Goal: Communication & Community: Answer question/provide support

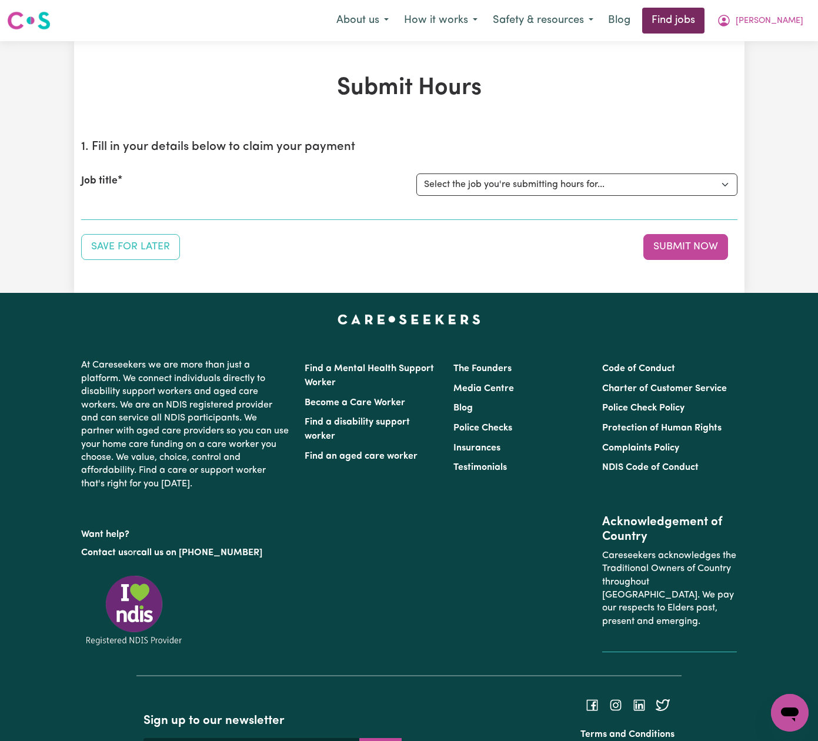
click at [705, 17] on link "Find jobs" at bounding box center [673, 21] width 62 height 26
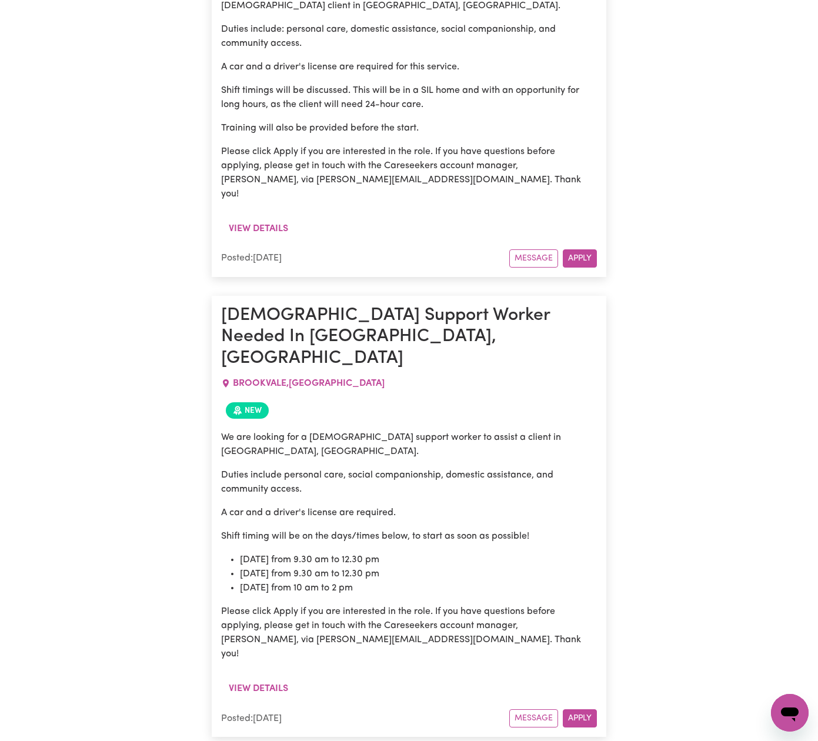
scroll to position [1080, 0]
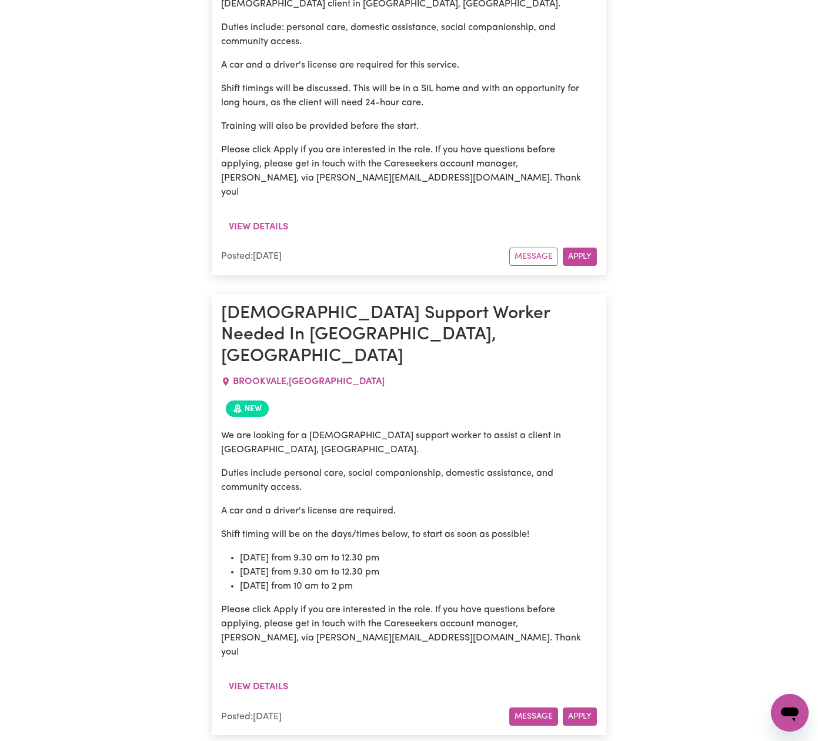
click at [539, 708] on button "Message" at bounding box center [533, 717] width 49 height 18
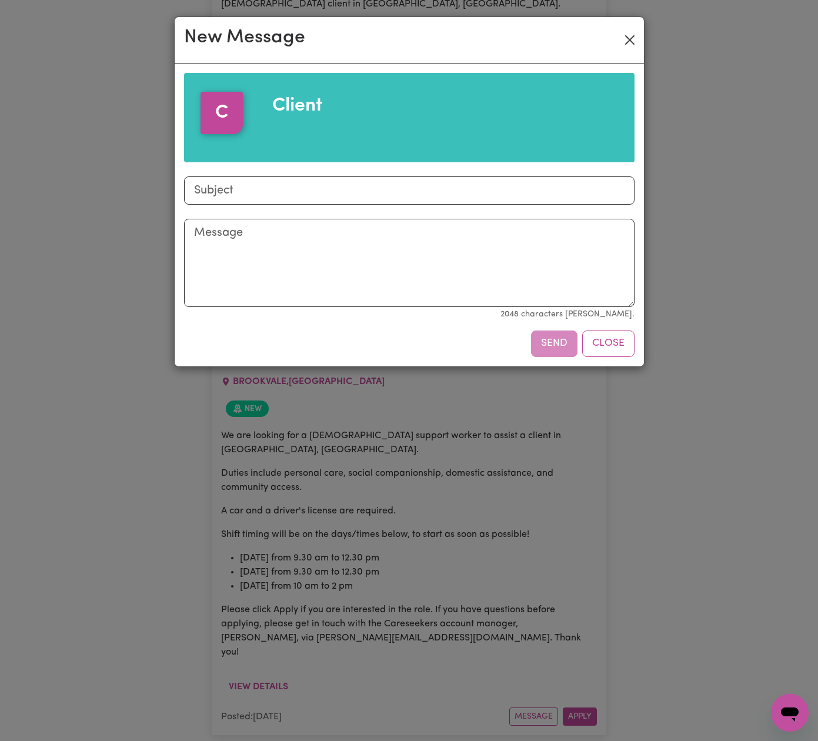
click at [629, 35] on button "Close" at bounding box center [630, 40] width 19 height 19
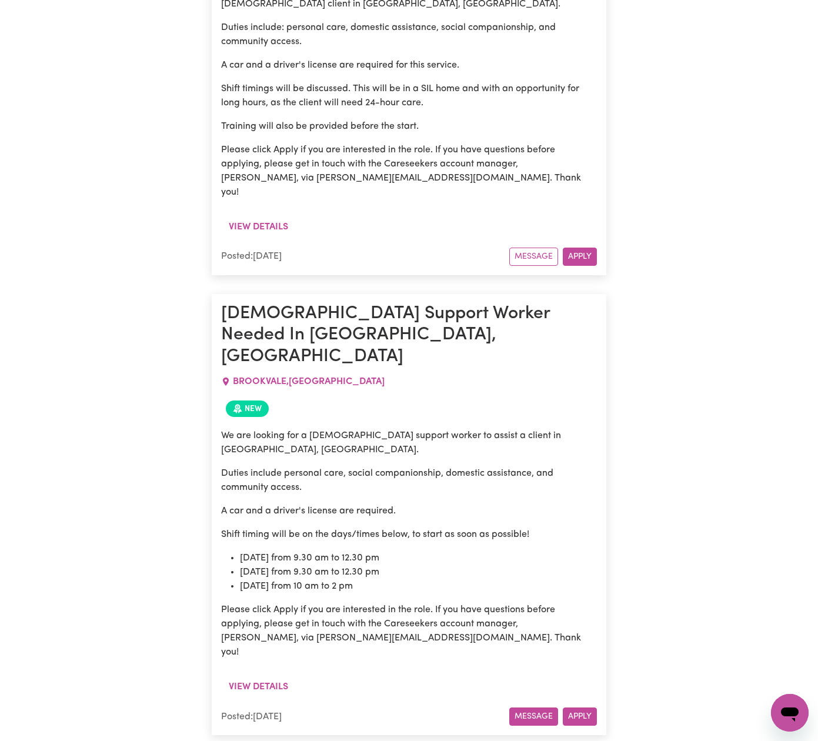
click at [529, 708] on button "Message" at bounding box center [533, 717] width 49 height 18
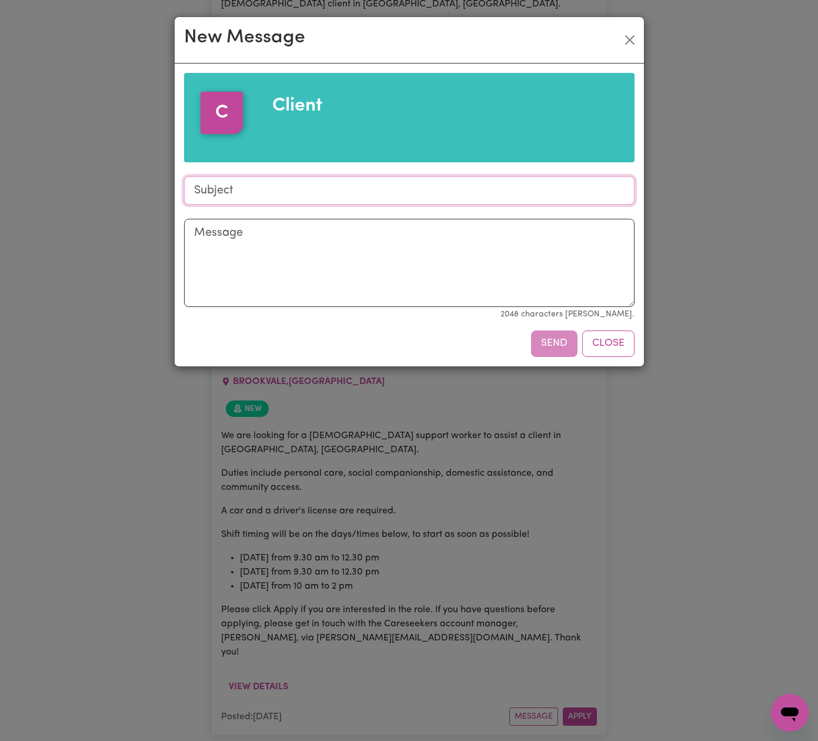
click at [318, 194] on input "Subject" at bounding box center [409, 190] width 451 height 28
type input "Response to job offer"
click at [340, 237] on textarea "Message" at bounding box center [409, 263] width 451 height 88
paste textarea "Hello. I'd be interested in discussing your needs and desired outcomes at a tim…"
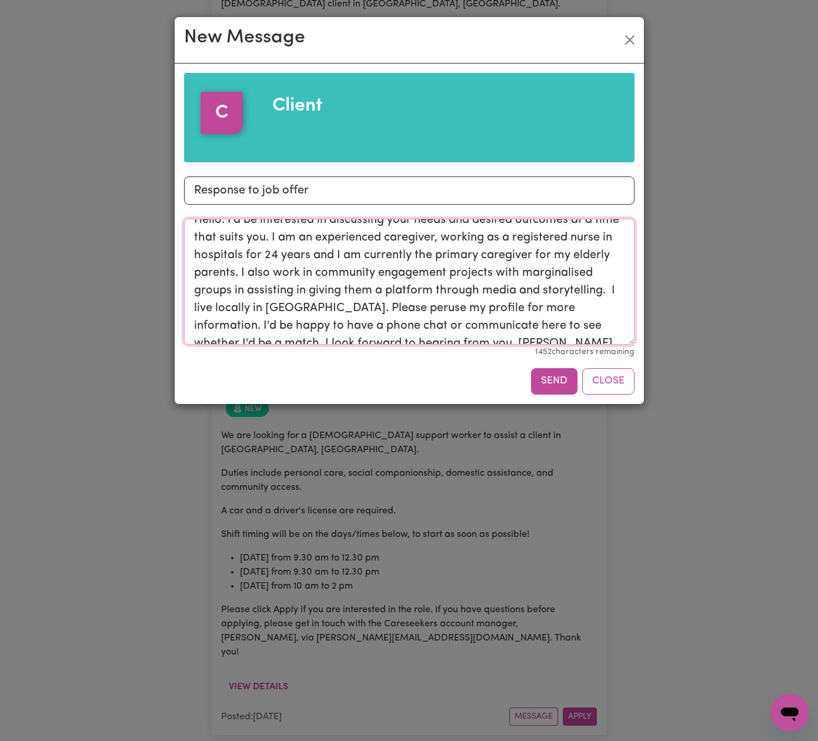
scroll to position [0, 0]
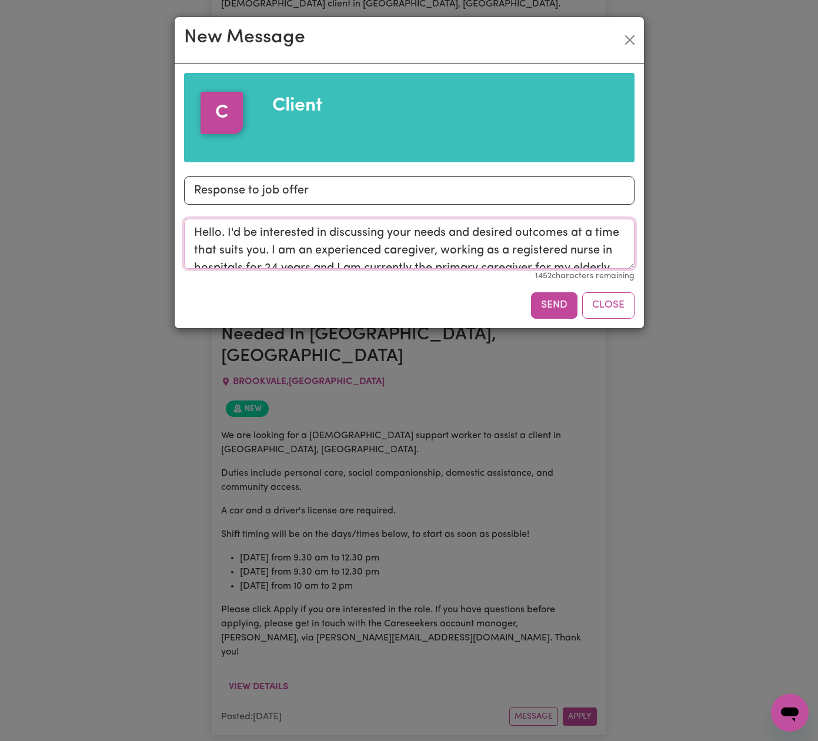
click at [629, 266] on textarea "Hello. I'd be interested in discussing your needs and desired outcomes at a tim…" at bounding box center [409, 244] width 451 height 50
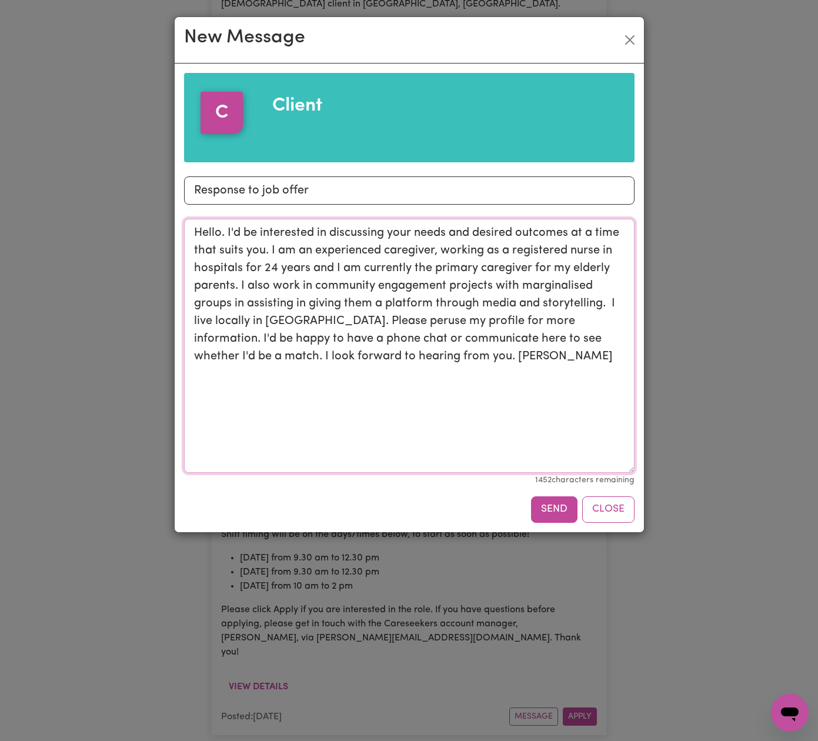
click at [620, 471] on textarea "Hello. I'd be interested in discussing your needs and desired outcomes at a tim…" at bounding box center [409, 346] width 451 height 254
click at [333, 323] on textarea "Hello. I'd be interested in discussing your needs and desired outcomes at a tim…" at bounding box center [409, 346] width 451 height 254
drag, startPoint x: 539, startPoint y: 322, endPoint x: 503, endPoint y: 322, distance: 35.9
click at [503, 322] on textarea "Hello. I'd be interested in discussing your needs and desired outcomes at a tim…" at bounding box center [409, 346] width 451 height 254
click at [465, 319] on textarea "Hello. I'd be interested in discussing your needs and desired outcomes at a tim…" at bounding box center [409, 346] width 451 height 254
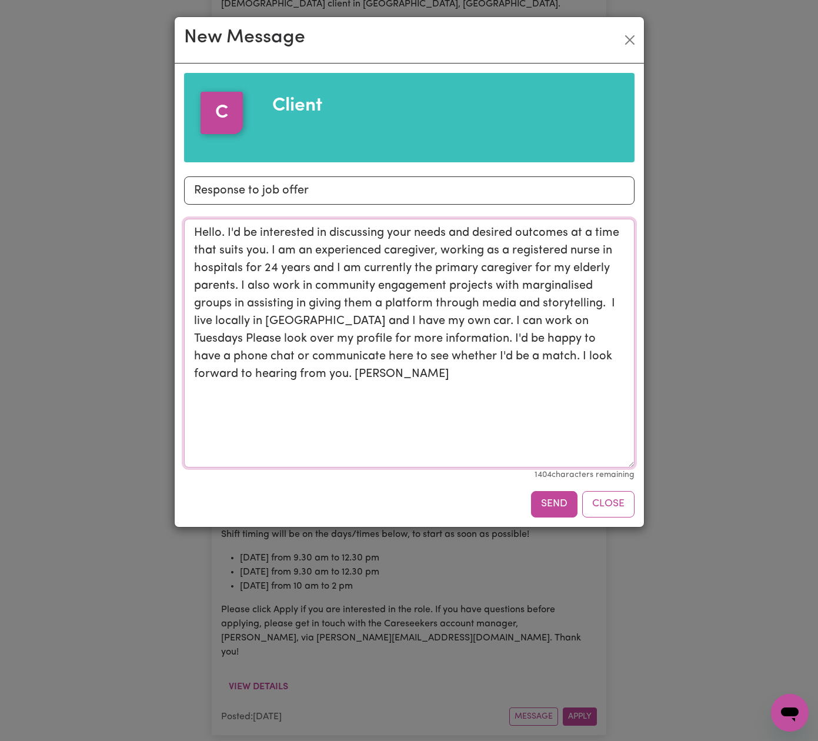
click at [629, 468] on textarea "Hello. I'd be interested in discussing your needs and desired outcomes at a tim…" at bounding box center [409, 343] width 451 height 249
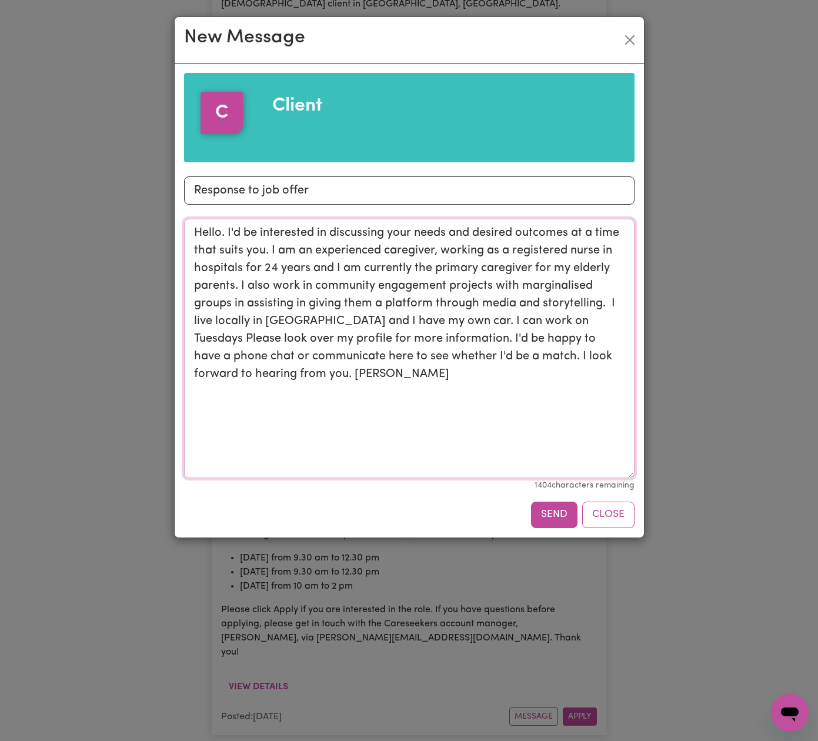
click at [598, 321] on textarea "Hello. I'd be interested in discussing your needs and desired outcomes at a tim…" at bounding box center [409, 348] width 451 height 259
drag, startPoint x: 495, startPoint y: 286, endPoint x: 435, endPoint y: 302, distance: 62.2
click at [435, 302] on textarea "Hello. I'd be interested in discussing your needs and desired outcomes at a tim…" at bounding box center [409, 348] width 451 height 259
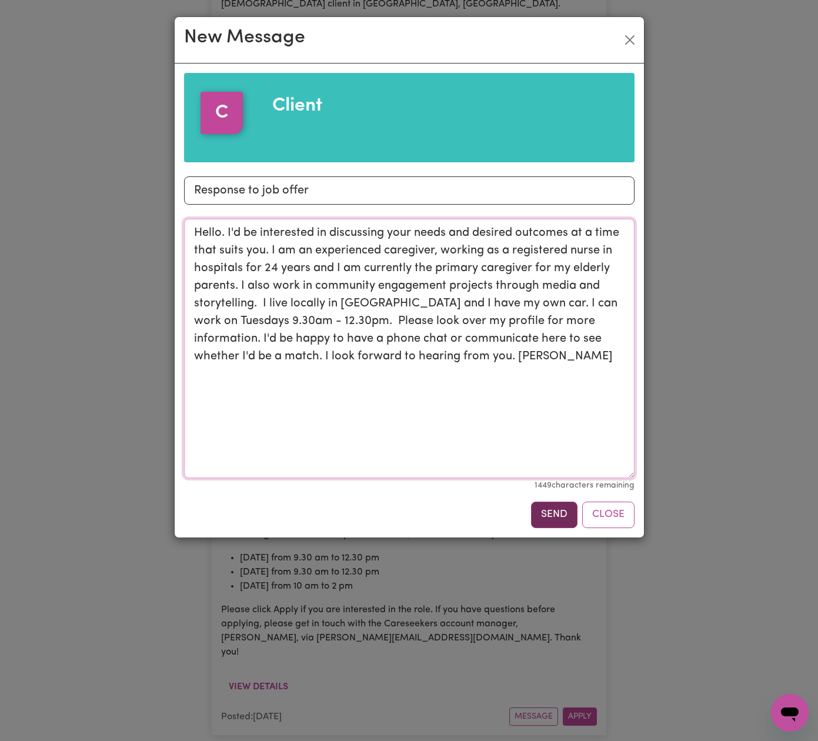
type textarea "Hello. I'd be interested in discussing your needs and desired outcomes at a tim…"
click at [556, 513] on button "Send" at bounding box center [554, 515] width 46 height 26
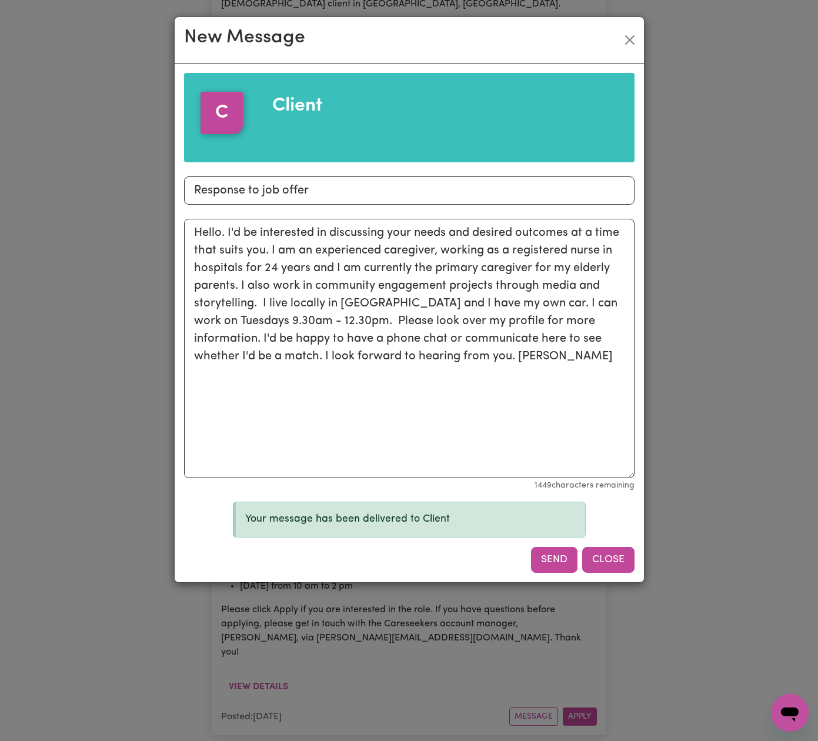
click at [602, 556] on button "Close" at bounding box center [608, 560] width 52 height 26
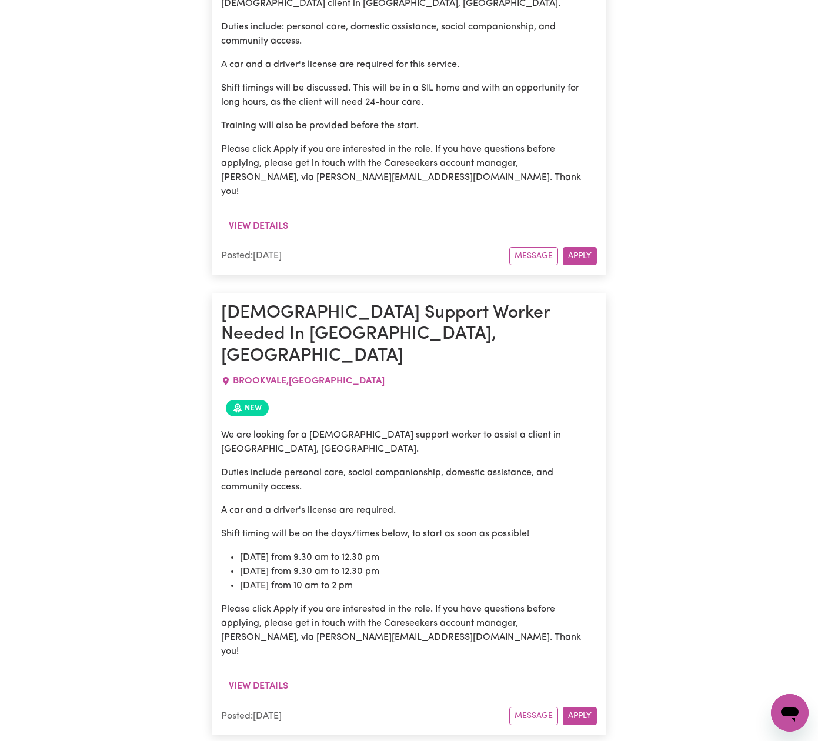
scroll to position [1076, 0]
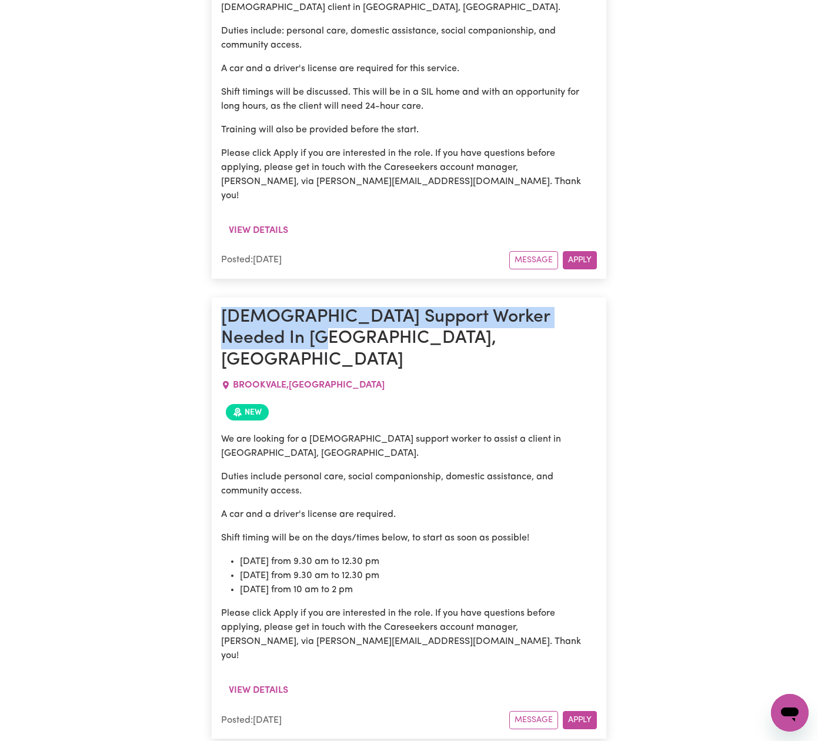
drag, startPoint x: 258, startPoint y: 244, endPoint x: 225, endPoint y: 229, distance: 35.5
click at [225, 307] on h1 "Female Support Worker Needed In Brookvale, NSW" at bounding box center [409, 339] width 376 height 64
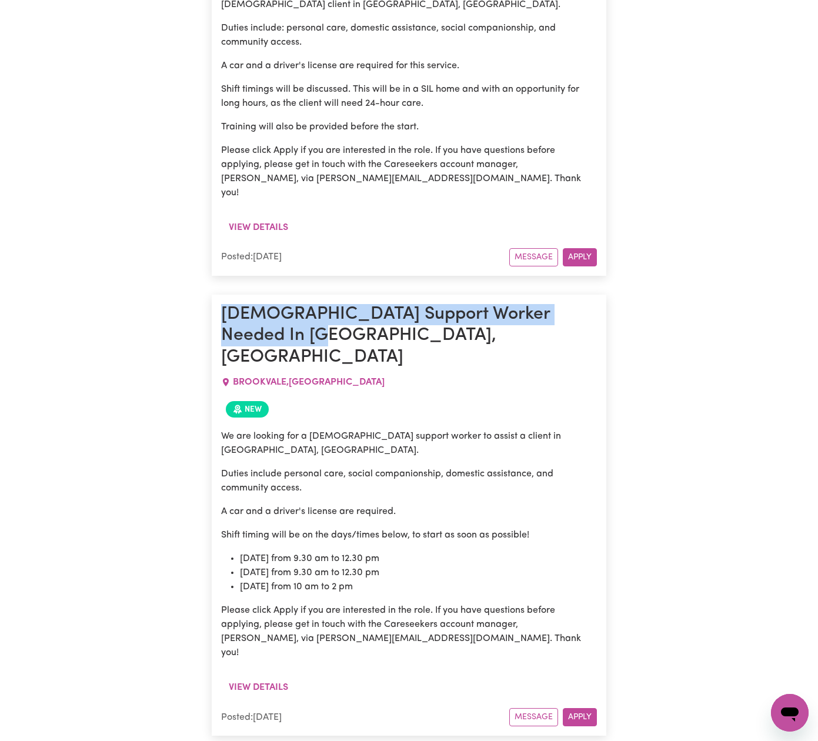
copy h1 "Female Support Worker Needed In Brookvale, NSW"
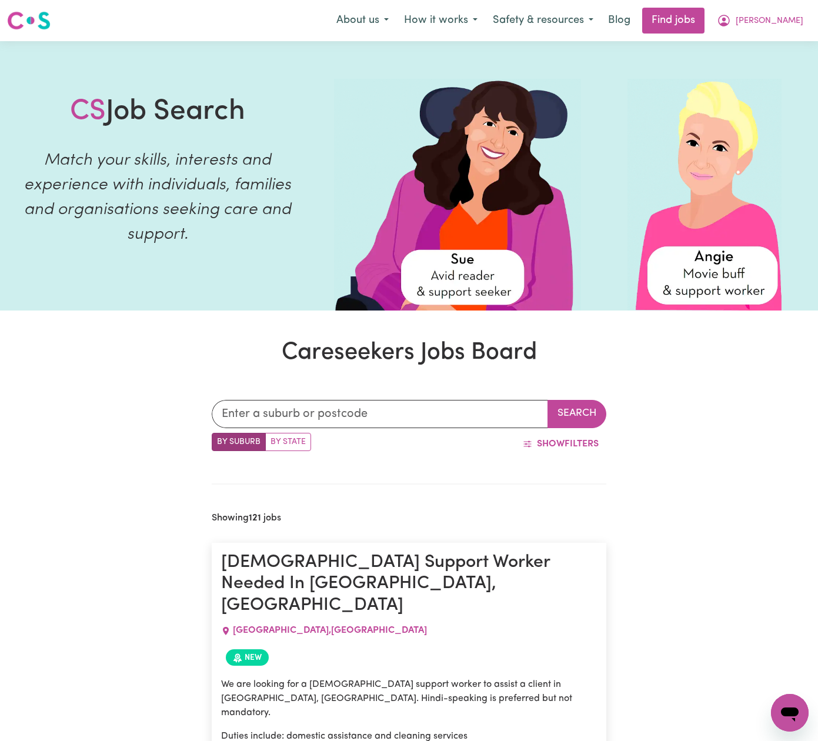
scroll to position [0, 0]
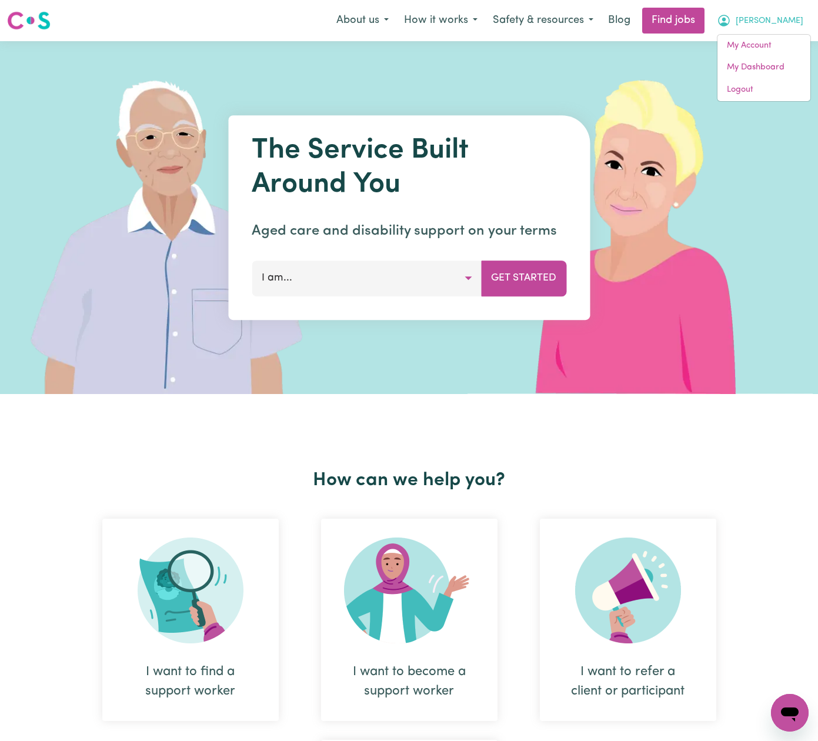
click at [786, 22] on span "[PERSON_NAME]" at bounding box center [770, 21] width 68 height 13
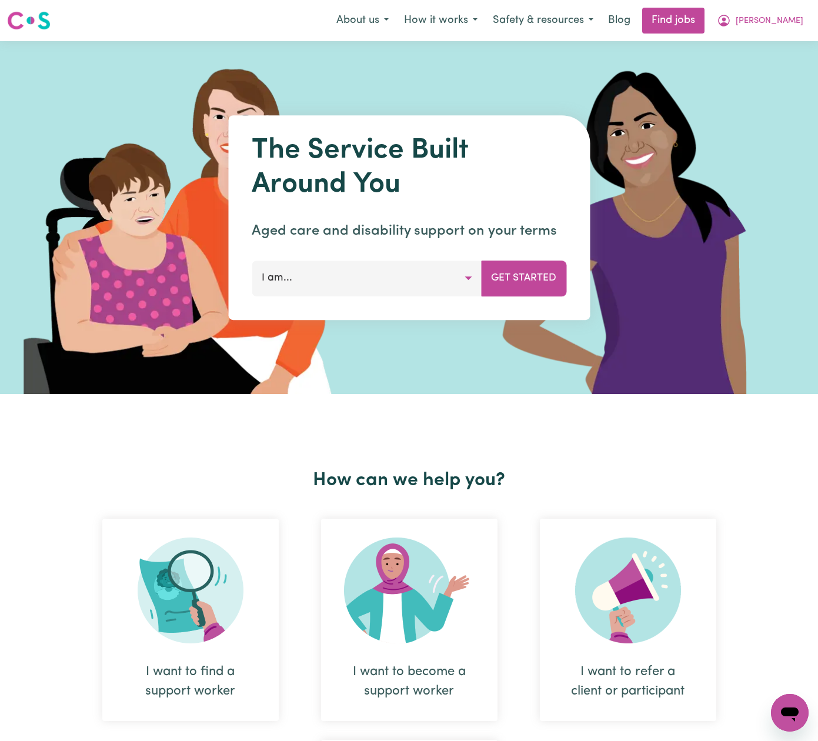
click at [786, 22] on span "[PERSON_NAME]" at bounding box center [770, 21] width 68 height 13
click at [745, 56] on link "My Dashboard" at bounding box center [764, 67] width 93 height 22
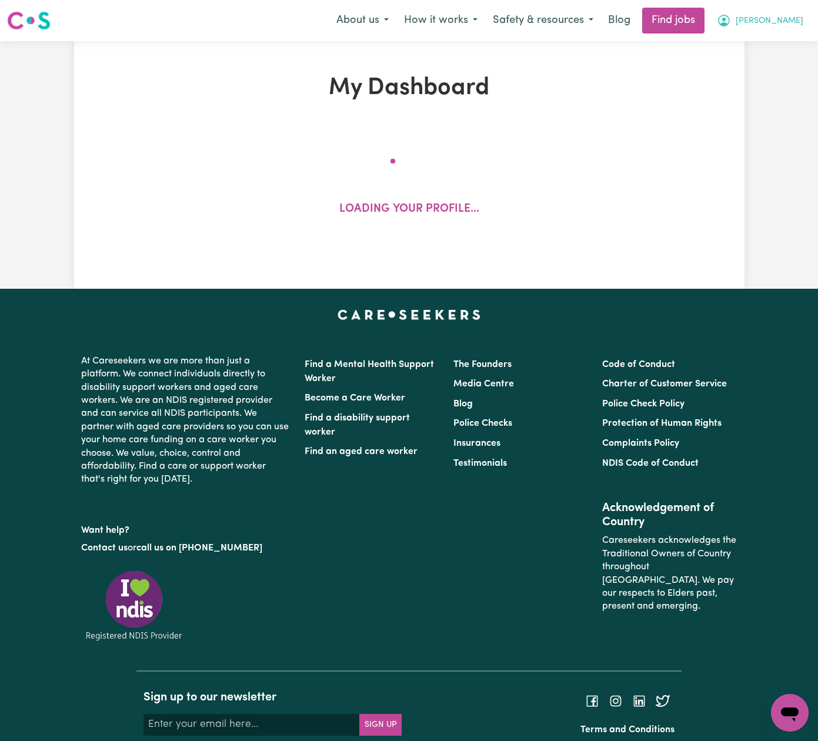
click at [783, 22] on span "[PERSON_NAME]" at bounding box center [770, 21] width 68 height 13
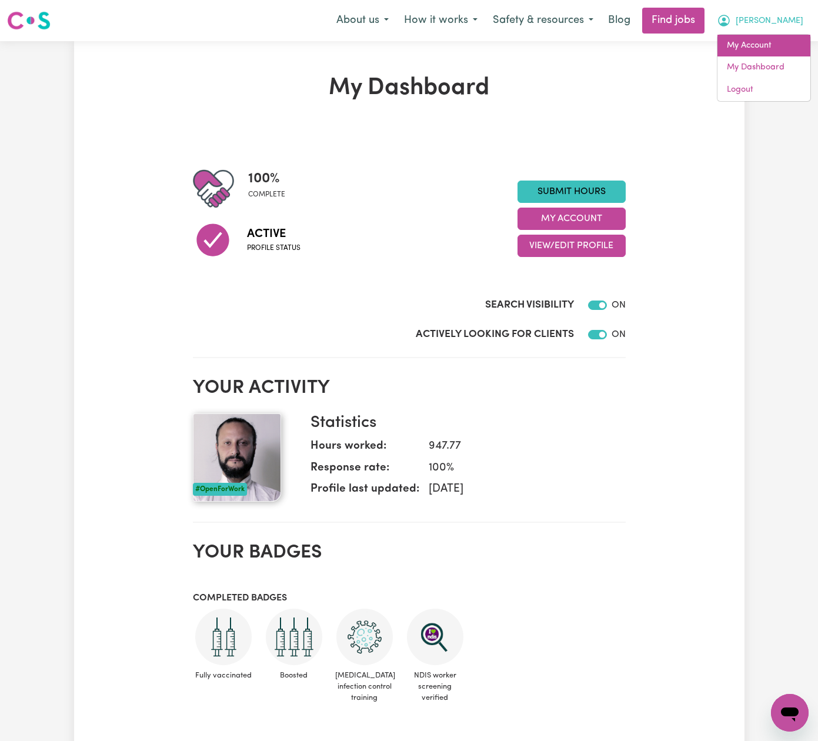
click at [769, 44] on link "My Account" at bounding box center [764, 46] width 93 height 22
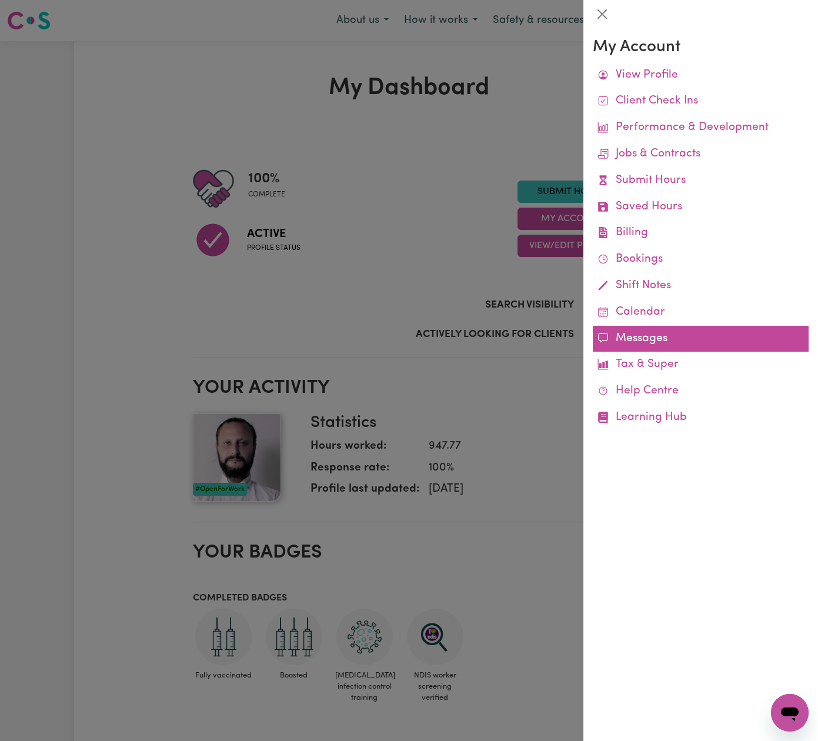
click at [665, 338] on link "Messages" at bounding box center [701, 339] width 216 height 26
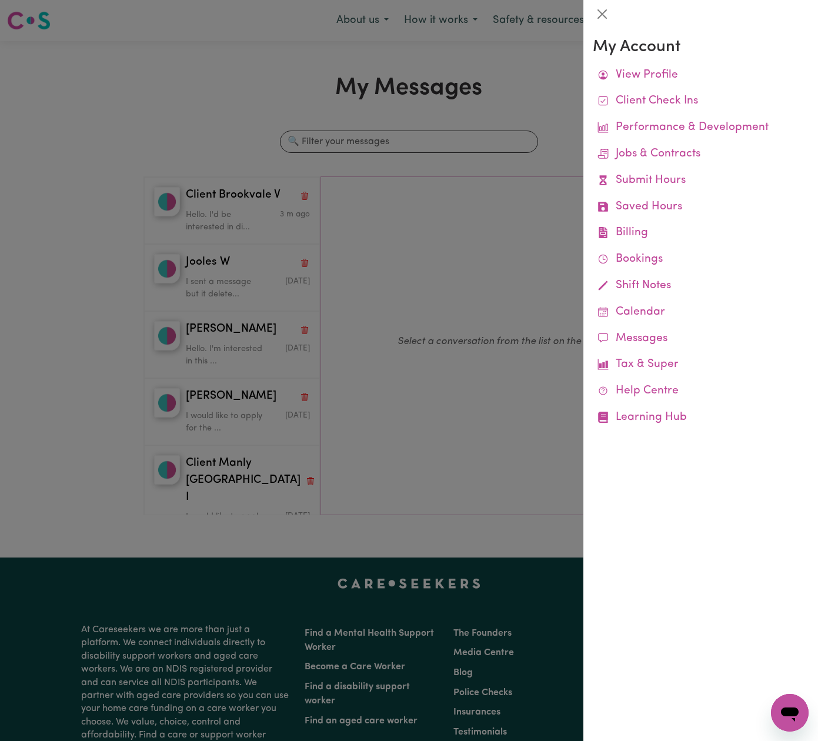
click at [246, 206] on div at bounding box center [409, 370] width 818 height 741
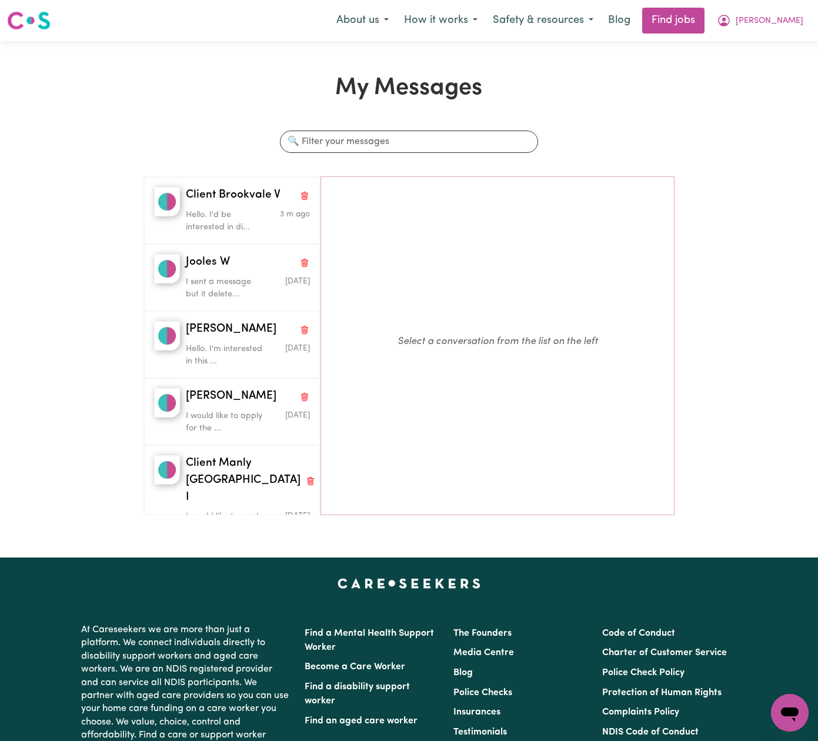
click at [246, 206] on div "Hello. I'd be interested in di..." at bounding box center [227, 219] width 83 height 30
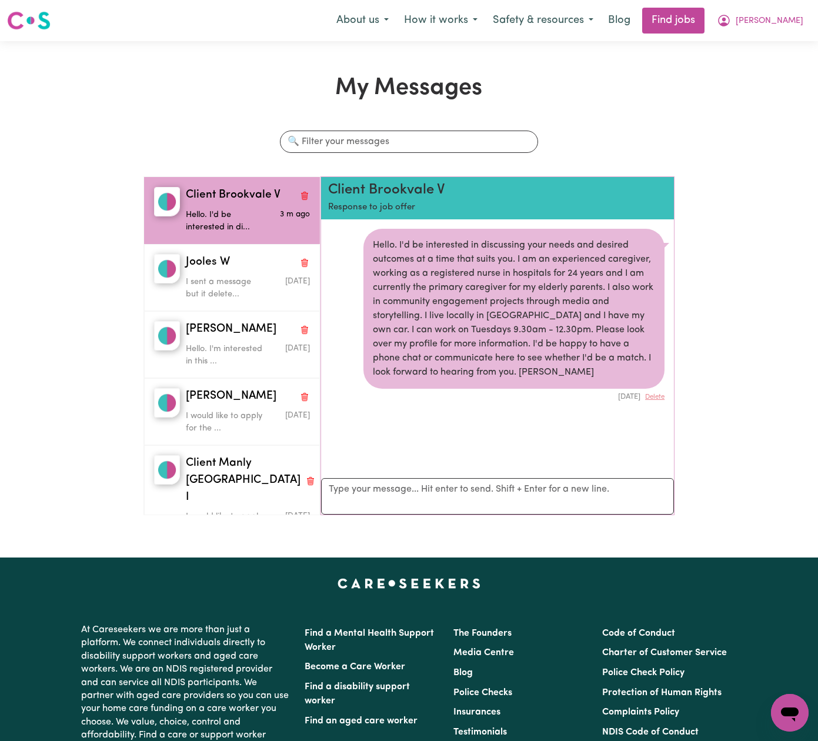
scroll to position [6, 0]
